Goal: Transaction & Acquisition: Purchase product/service

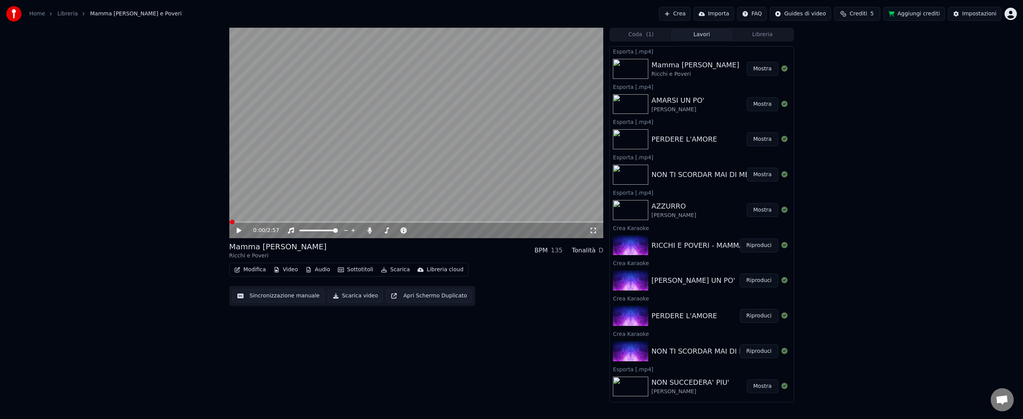
scroll to position [206, 0]
click at [904, 15] on button "Aggiungi crediti" at bounding box center [915, 14] width 62 height 14
click at [1011, 14] on html "Home Libreria Mamma [PERSON_NAME] e Poveri Crea Importa FAQ Guides di video Cre…" at bounding box center [511, 209] width 1023 height 419
click at [964, 53] on span "Fatturazione" at bounding box center [964, 57] width 33 height 8
click at [972, 15] on div "Impostazioni" at bounding box center [979, 14] width 34 height 8
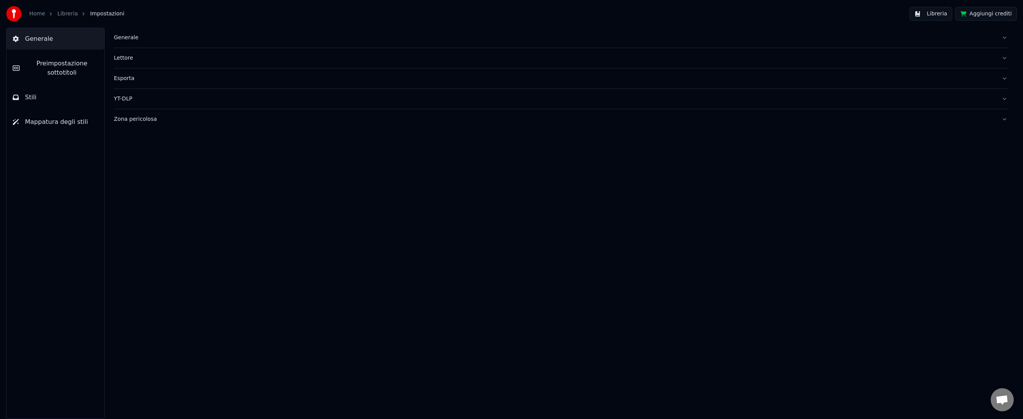
click at [38, 13] on link "Home" at bounding box center [37, 14] width 16 height 8
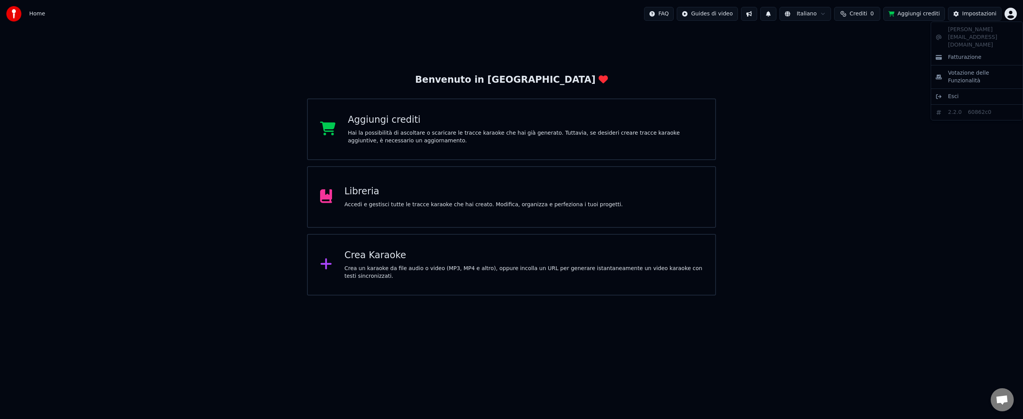
click at [1011, 15] on html "Home FAQ Guides di video Italiano Crediti 0 Aggiungi crediti Impostazioni Benve…" at bounding box center [511, 148] width 1023 height 296
click at [974, 69] on span "Votazione delle Funzionalità" at bounding box center [983, 76] width 70 height 15
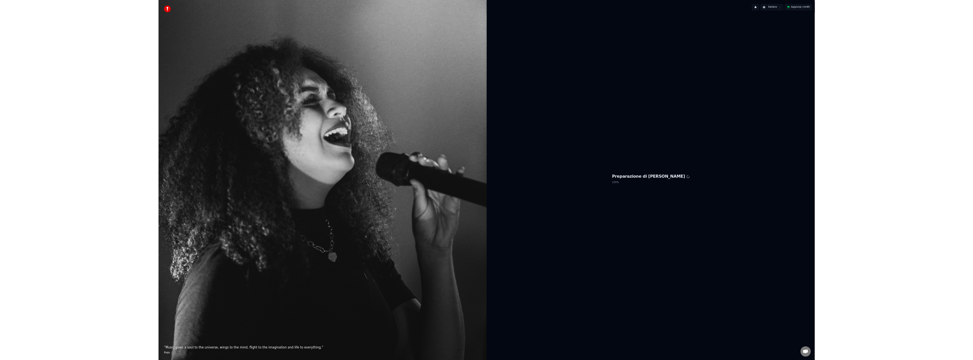
scroll to position [206, 0]
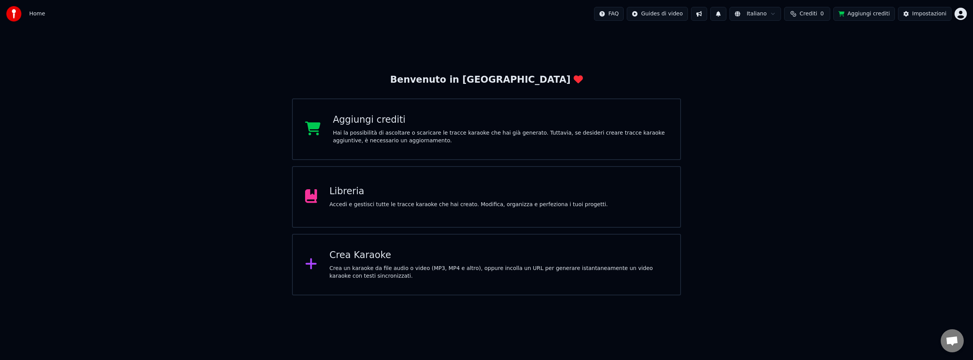
click at [866, 15] on button "Aggiungi crediti" at bounding box center [865, 14] width 62 height 14
